Goal: Find specific page/section

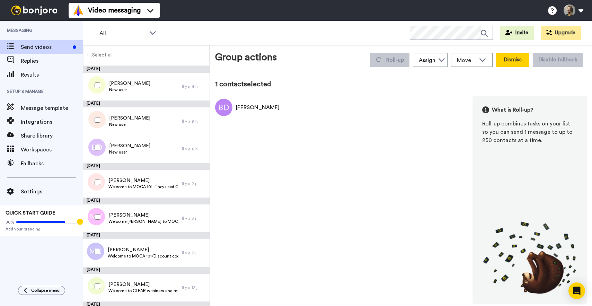
click at [508, 60] on button "Dismiss" at bounding box center [512, 60] width 33 height 14
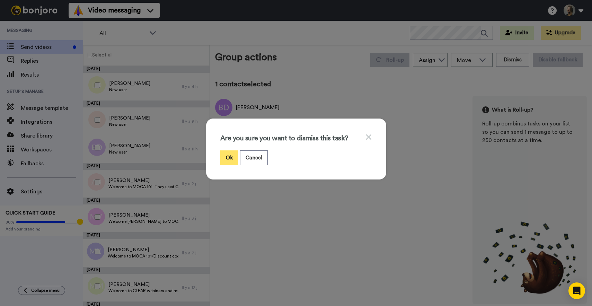
click at [225, 158] on button "Ok" at bounding box center [229, 157] width 18 height 15
